Goal: Use online tool/utility: Use online tool/utility

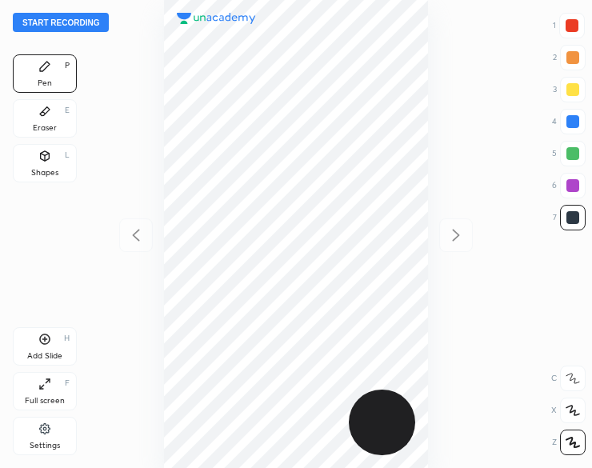
scroll to position [468, 336]
click at [86, 21] on button "Start recording" at bounding box center [61, 22] width 96 height 19
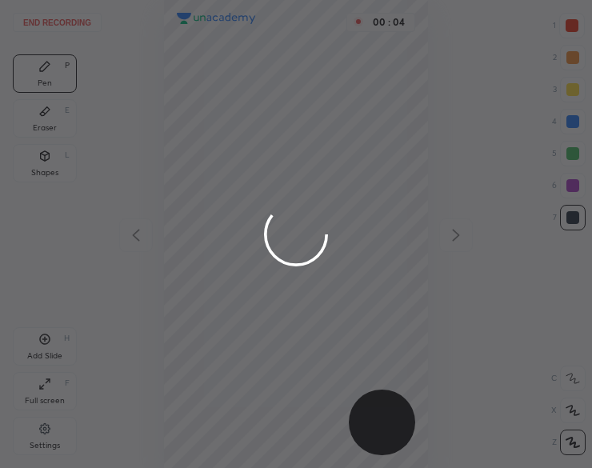
click at [177, 39] on div at bounding box center [296, 234] width 592 height 468
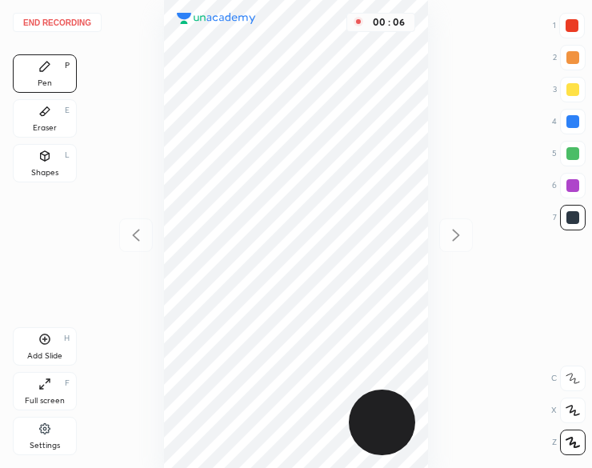
click at [30, 162] on div "Shapes L" at bounding box center [45, 163] width 64 height 38
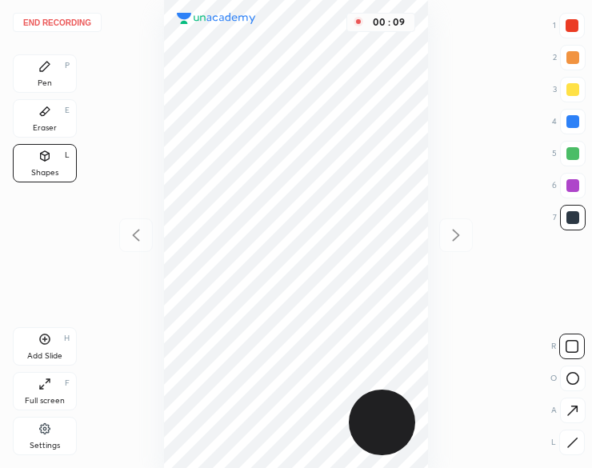
click at [575, 442] on icon at bounding box center [573, 443] width 12 height 12
click at [571, 148] on div at bounding box center [573, 153] width 13 height 13
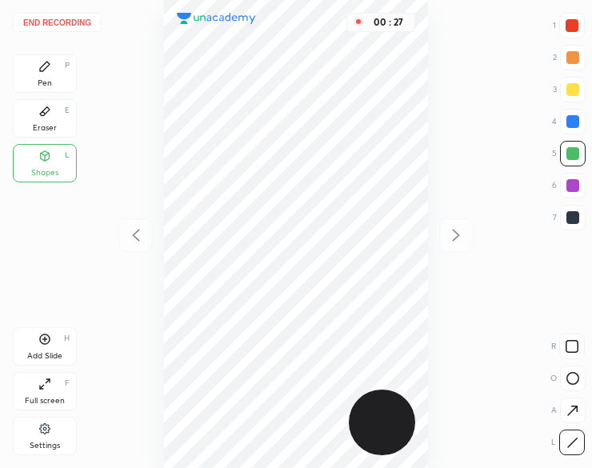
click at [39, 64] on icon at bounding box center [44, 66] width 13 height 13
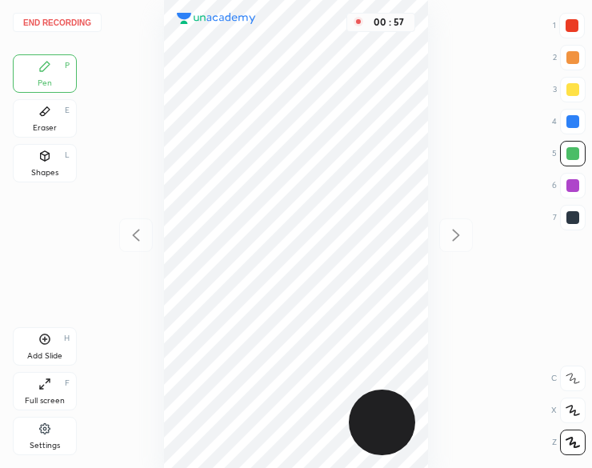
click at [584, 215] on div at bounding box center [573, 218] width 26 height 26
click at [571, 222] on div at bounding box center [573, 217] width 13 height 13
click at [564, 183] on div at bounding box center [573, 186] width 26 height 26
click at [567, 185] on div at bounding box center [573, 185] width 13 height 13
click at [40, 342] on icon at bounding box center [45, 340] width 10 height 10
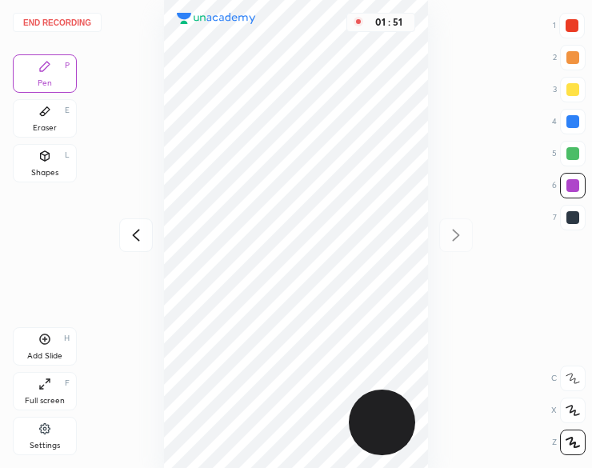
click at [62, 118] on div "Eraser E" at bounding box center [45, 118] width 64 height 38
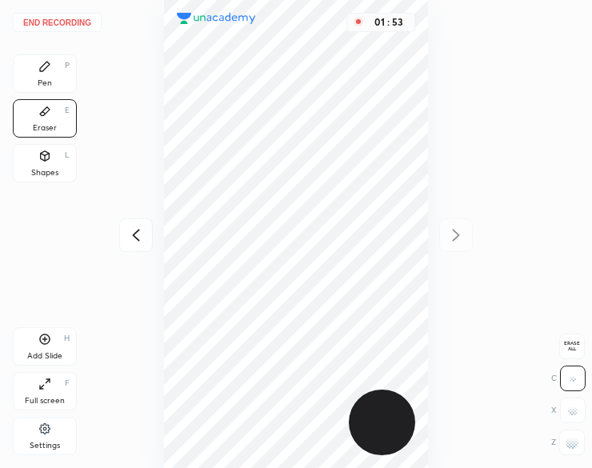
click at [59, 62] on div "Pen P" at bounding box center [45, 73] width 64 height 38
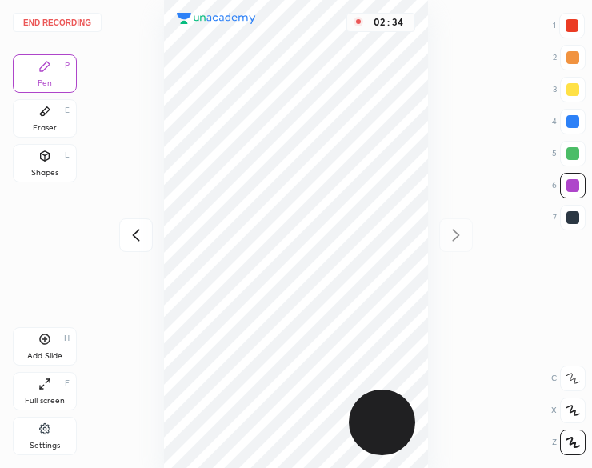
click at [41, 340] on icon at bounding box center [44, 339] width 13 height 13
click at [69, 19] on button "End recording" at bounding box center [57, 22] width 89 height 19
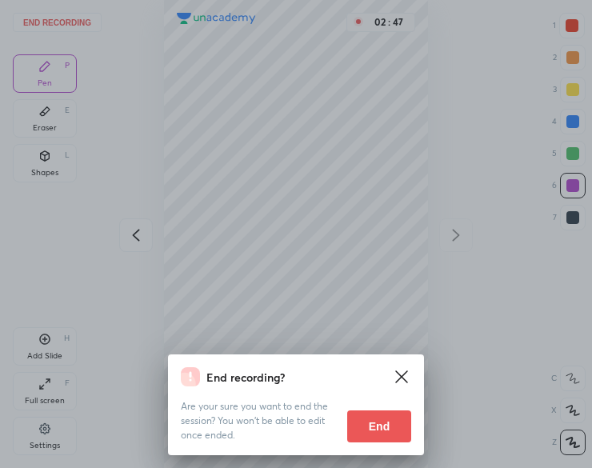
click at [378, 427] on button "End" at bounding box center [379, 427] width 64 height 32
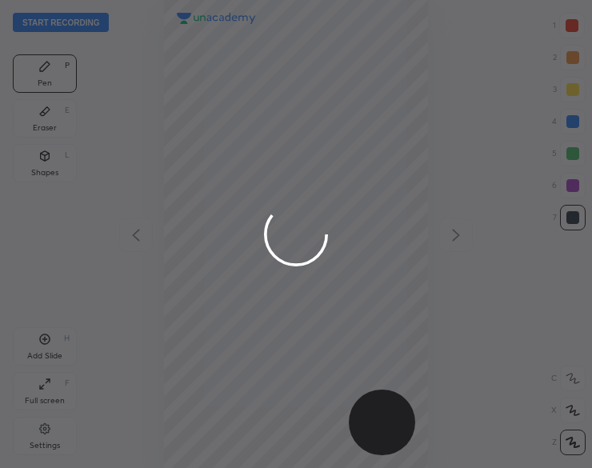
scroll to position [468, 336]
